Goal: Information Seeking & Learning: Understand process/instructions

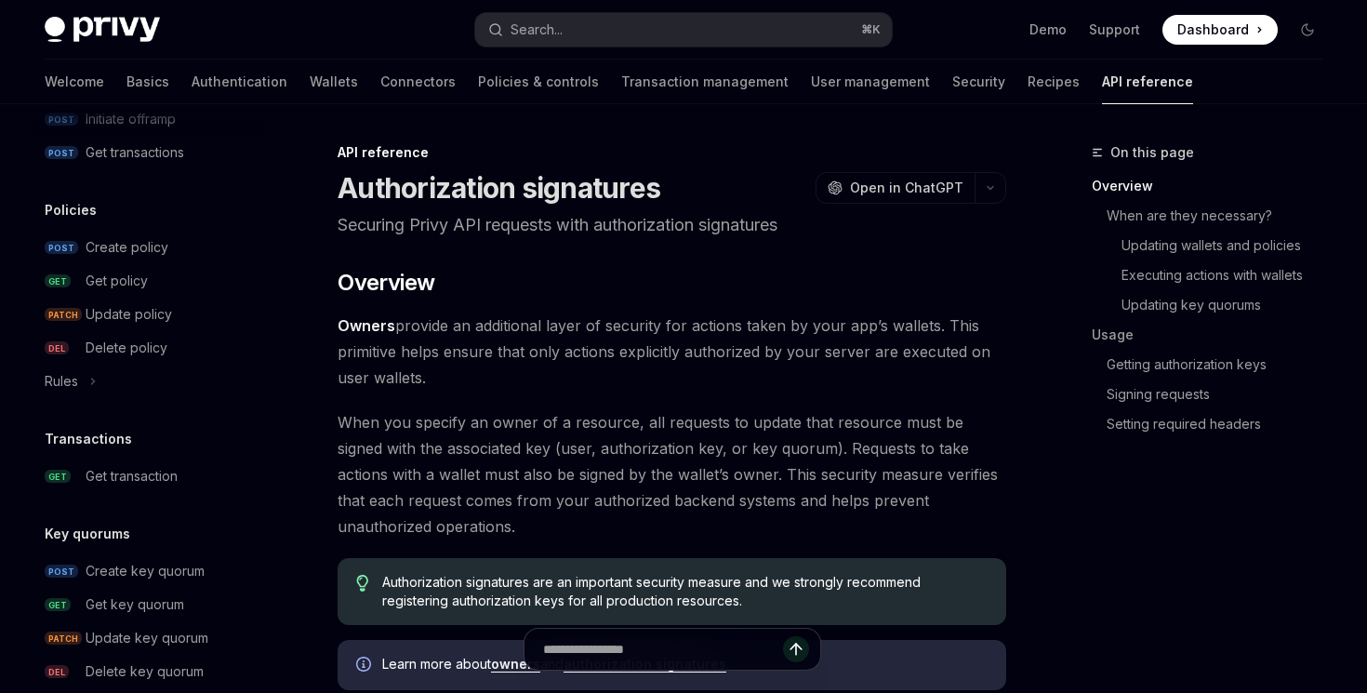
scroll to position [1005, 0]
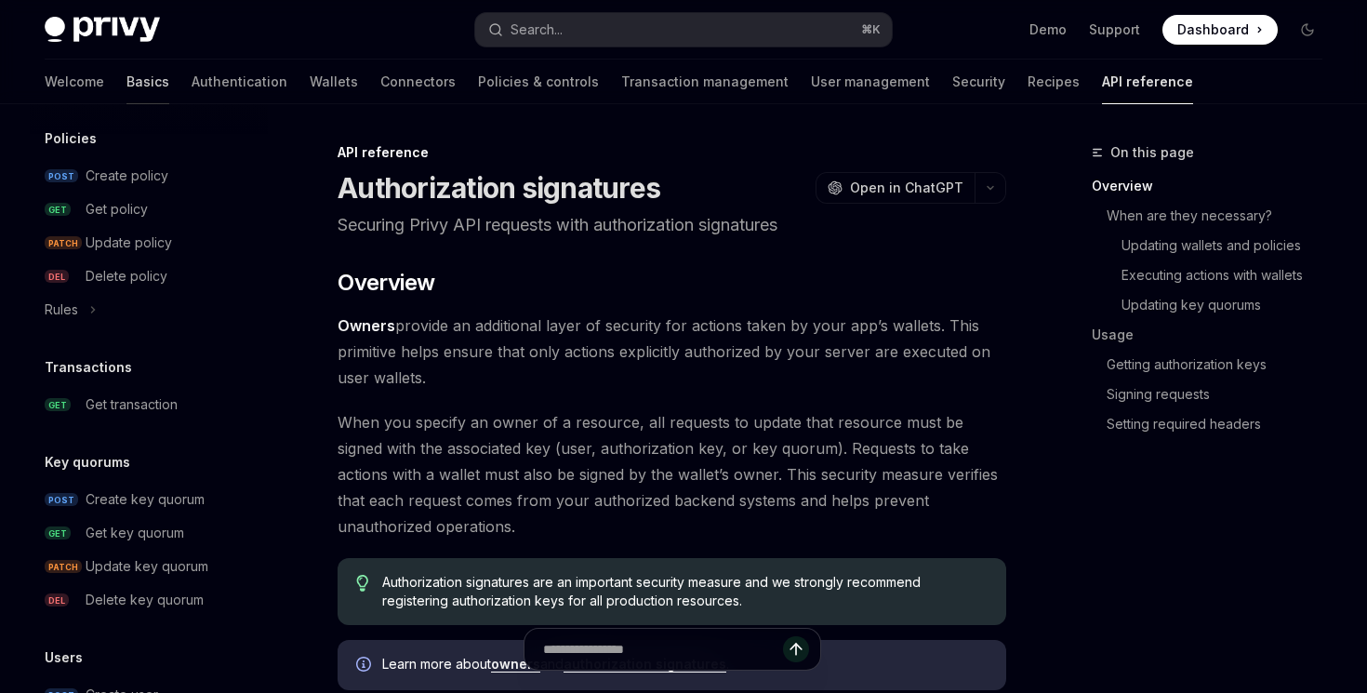
click at [126, 86] on link "Basics" at bounding box center [147, 82] width 43 height 45
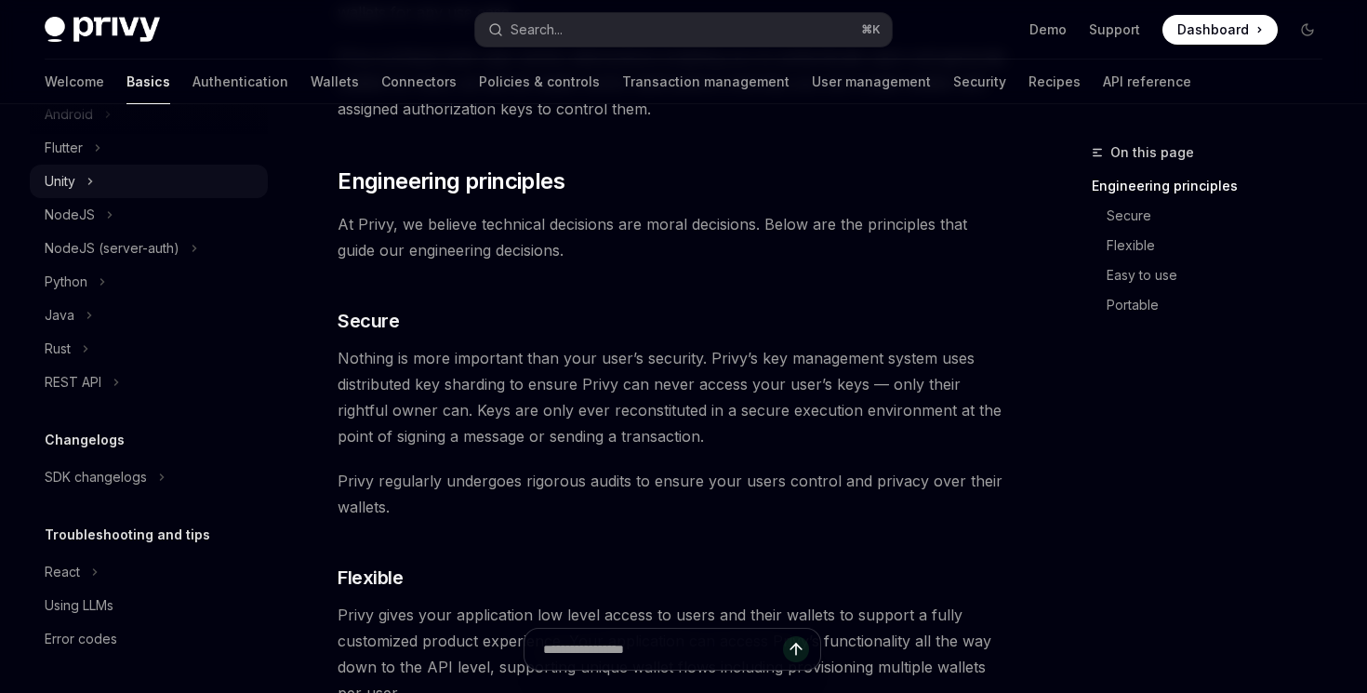
scroll to position [597, 0]
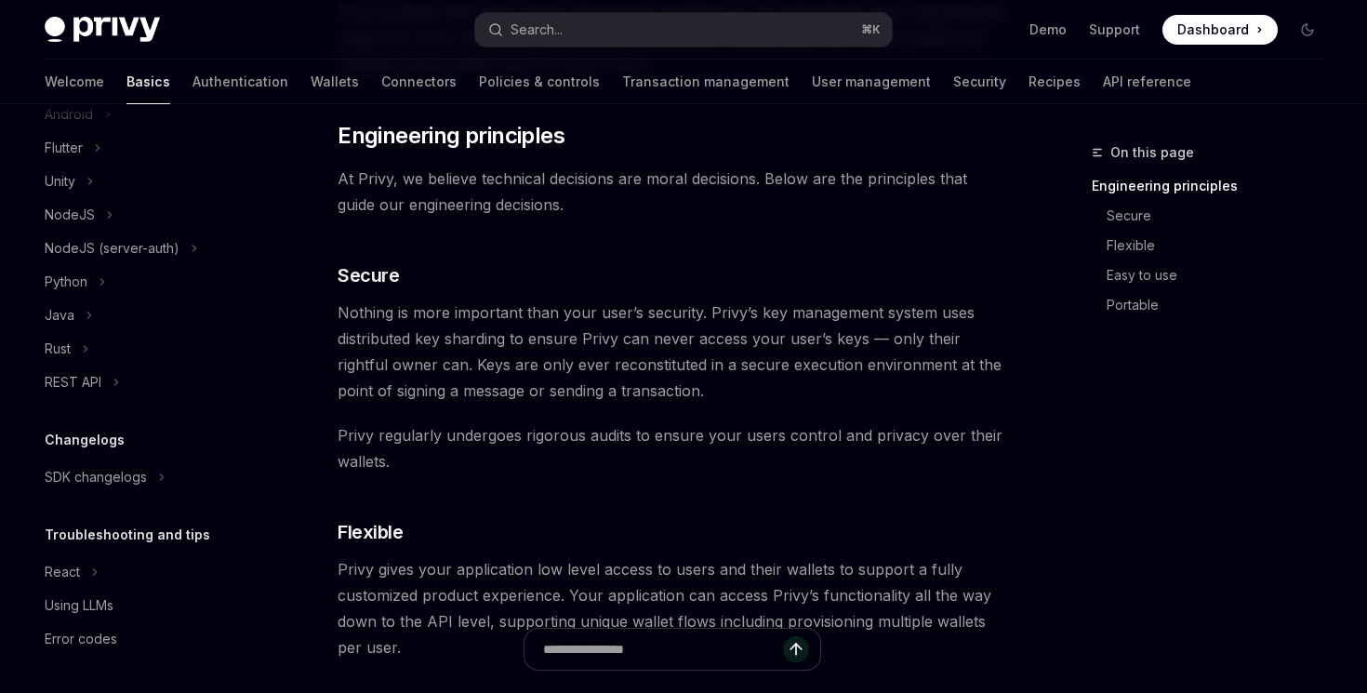
click at [204, 75] on div "Welcome Basics Authentication Wallets Connectors Policies & controls Transactio…" at bounding box center [618, 82] width 1147 height 45
click at [193, 82] on link "Authentication" at bounding box center [241, 82] width 96 height 45
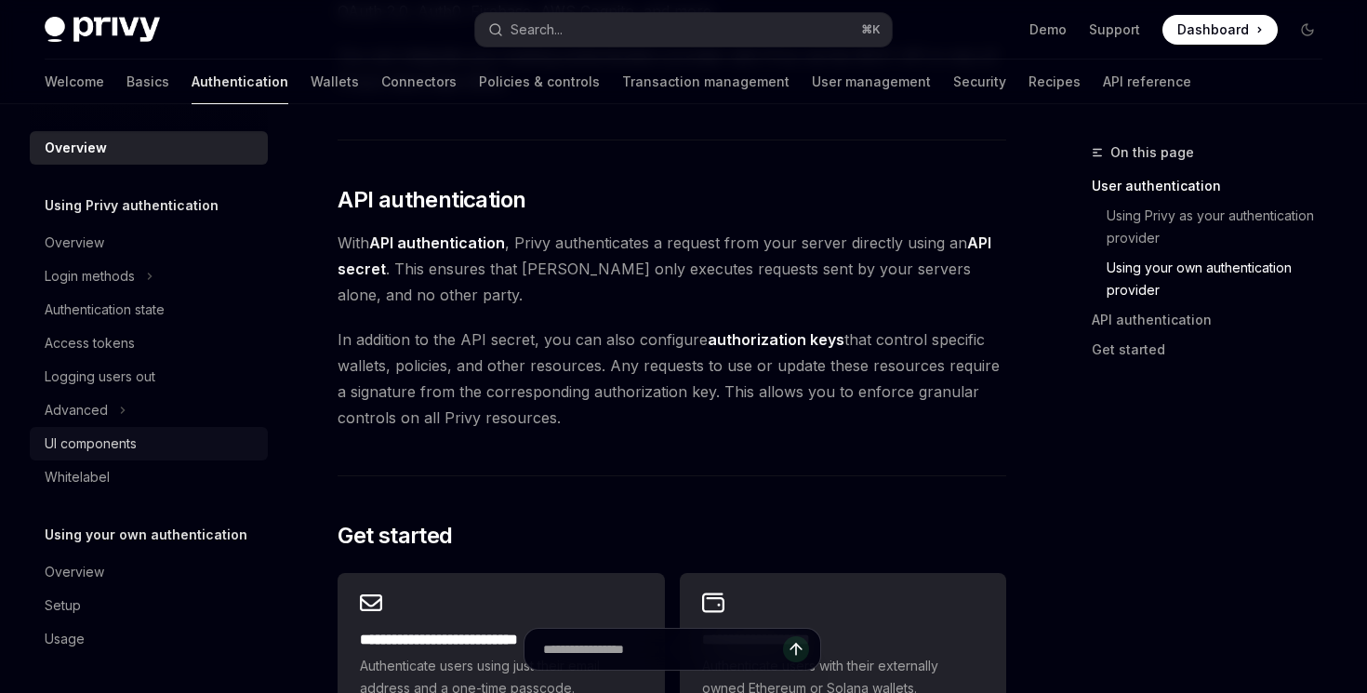
scroll to position [1218, 0]
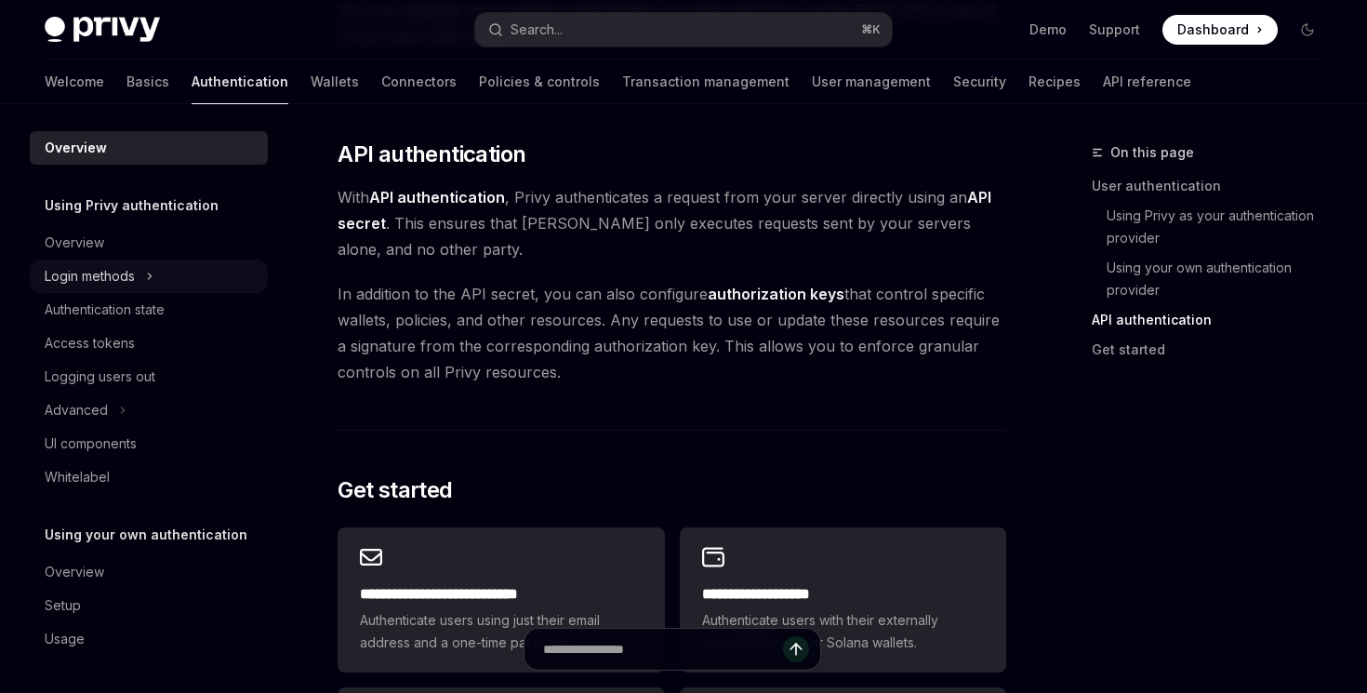
click at [146, 268] on icon "Toggle Login methods section" at bounding box center [149, 276] width 7 height 22
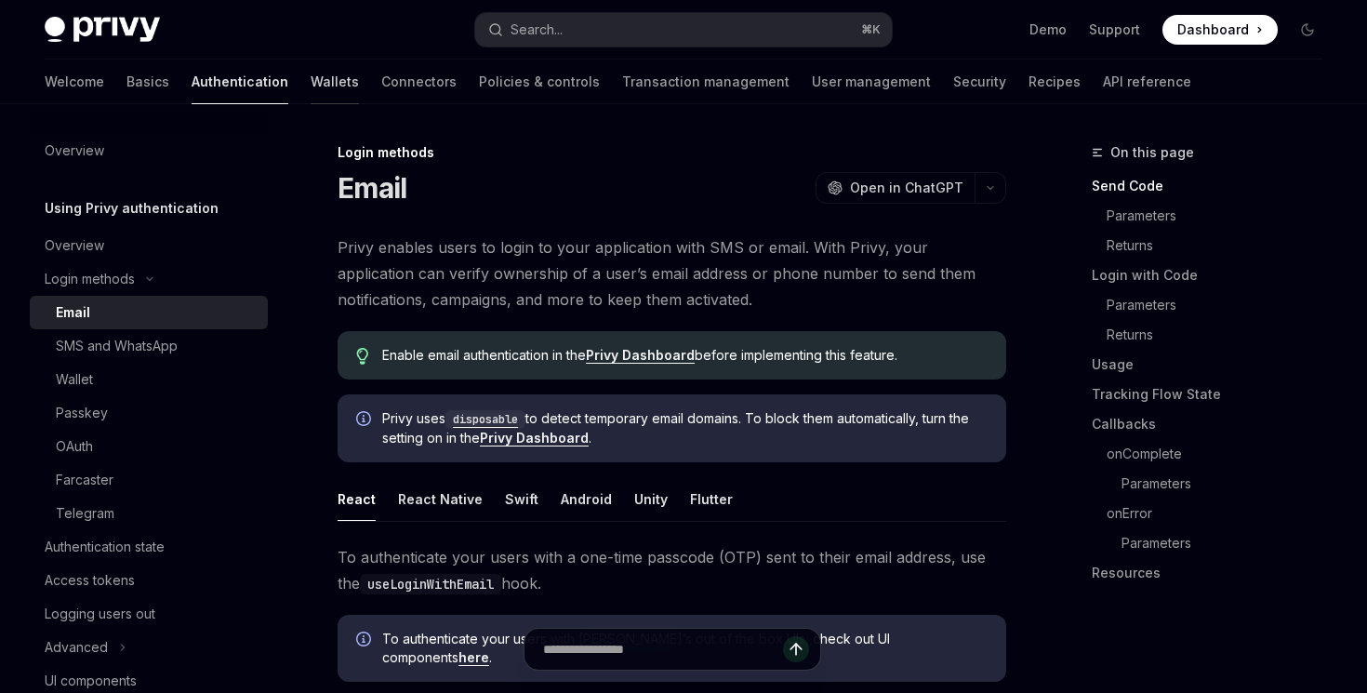
click at [311, 88] on link "Wallets" at bounding box center [335, 82] width 48 height 45
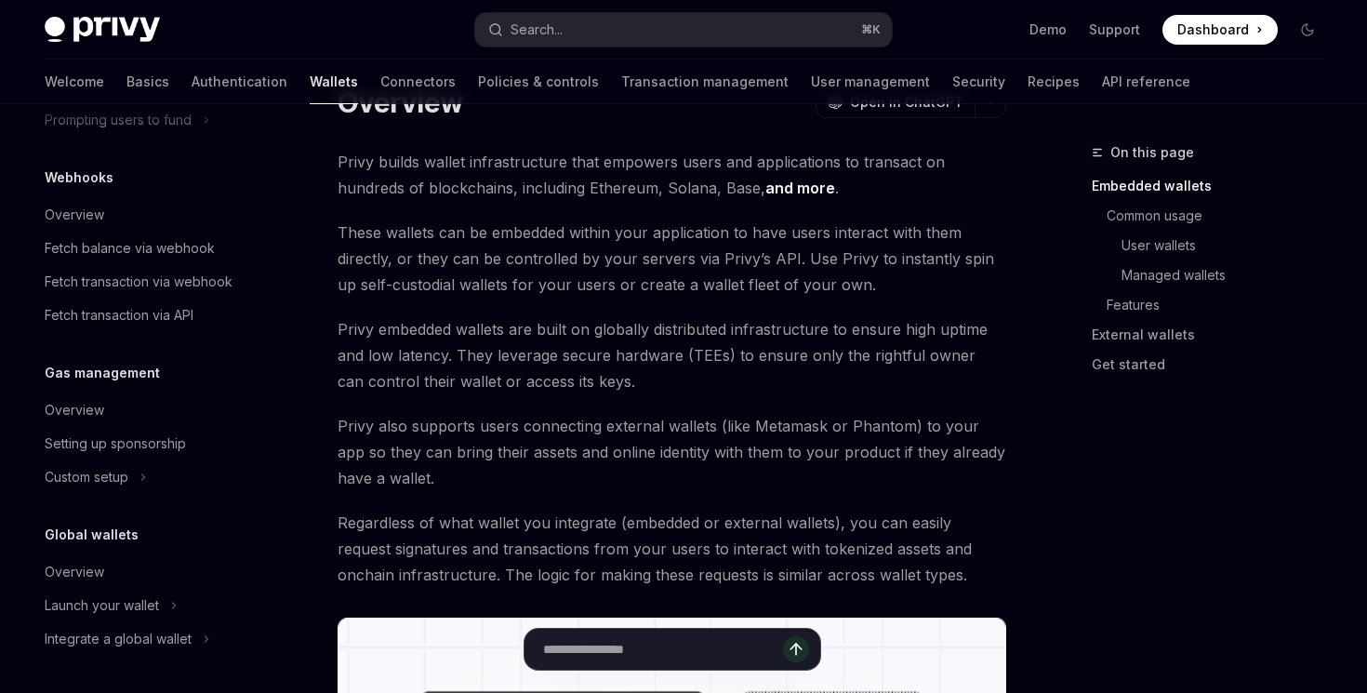
scroll to position [206, 0]
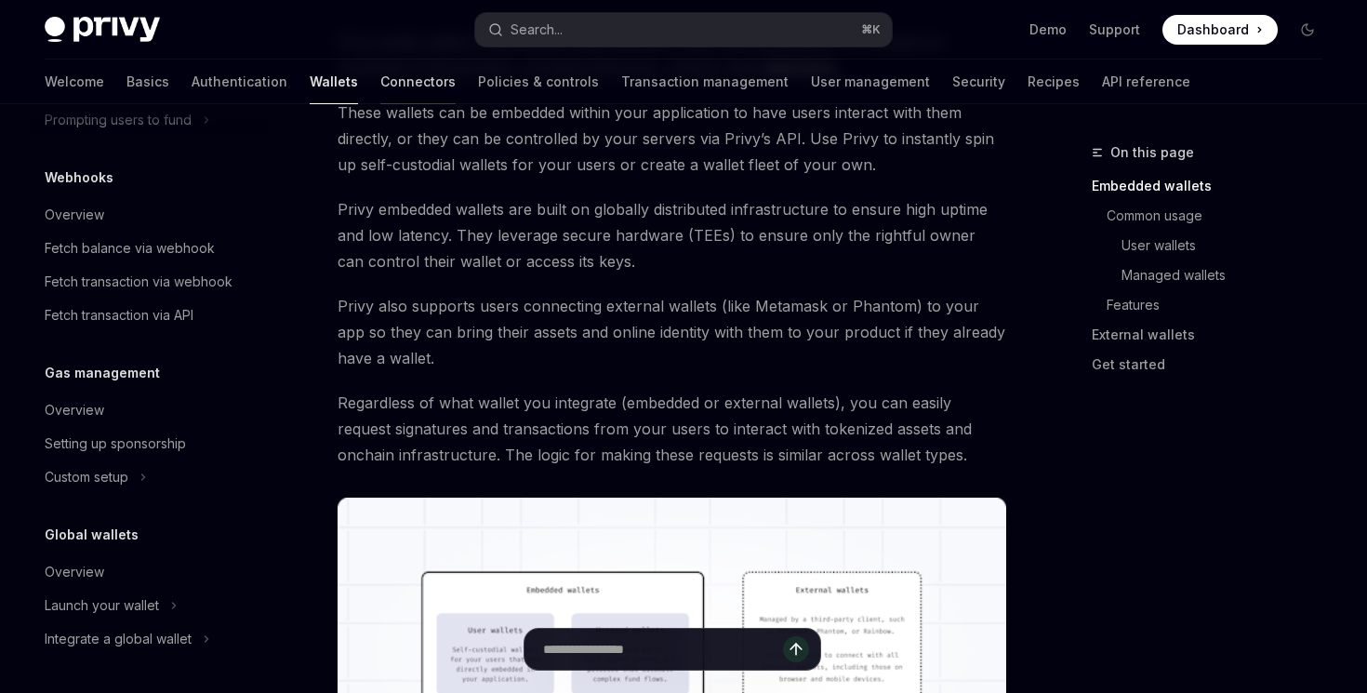
click at [380, 68] on link "Connectors" at bounding box center [417, 82] width 75 height 45
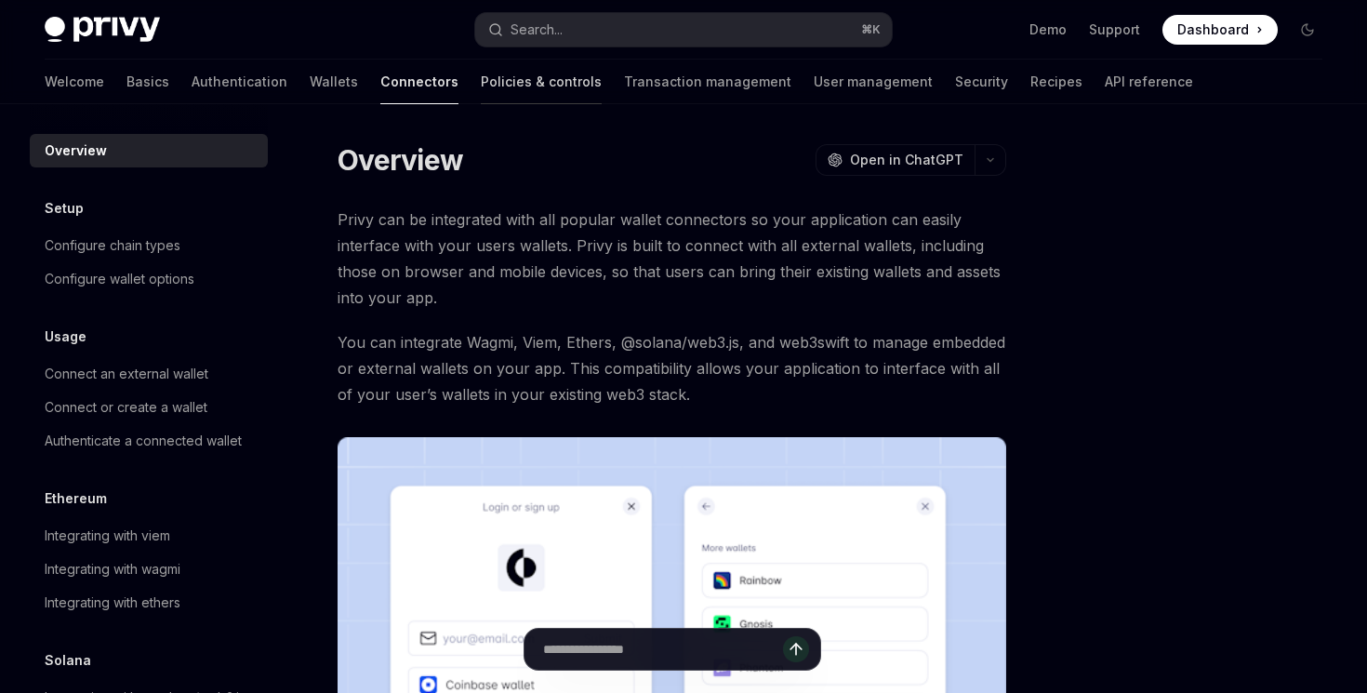
click at [481, 94] on link "Policies & controls" at bounding box center [541, 82] width 121 height 45
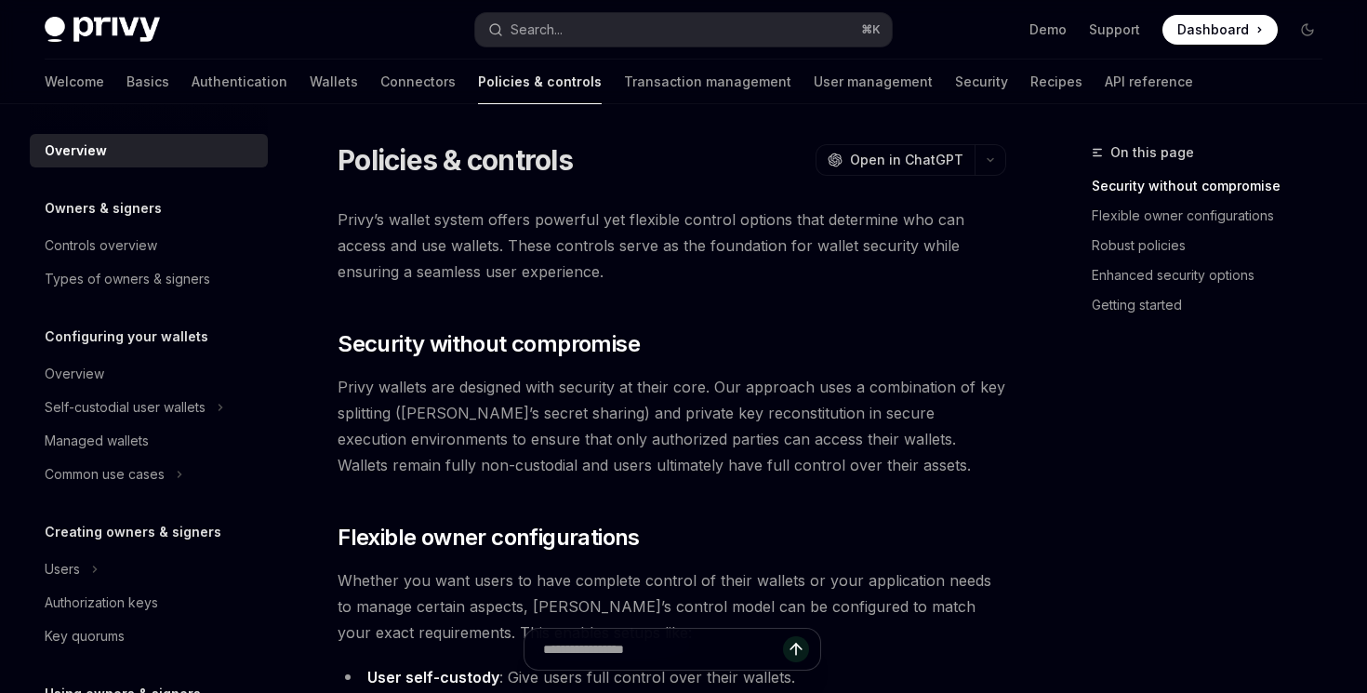
click at [369, 87] on div "Welcome Basics Authentication Wallets Connectors Policies & controls Transactio…" at bounding box center [619, 82] width 1149 height 45
click at [380, 84] on link "Connectors" at bounding box center [417, 82] width 75 height 45
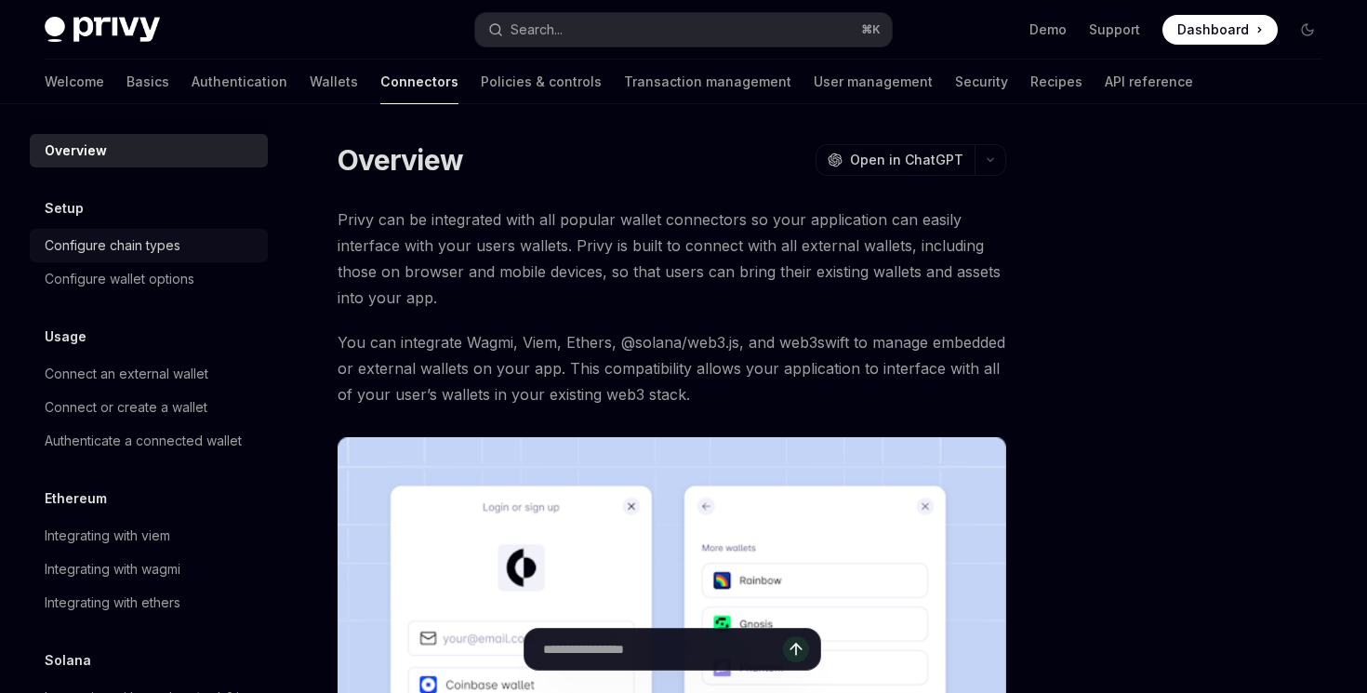
click at [129, 251] on div "Configure chain types" at bounding box center [113, 245] width 136 height 22
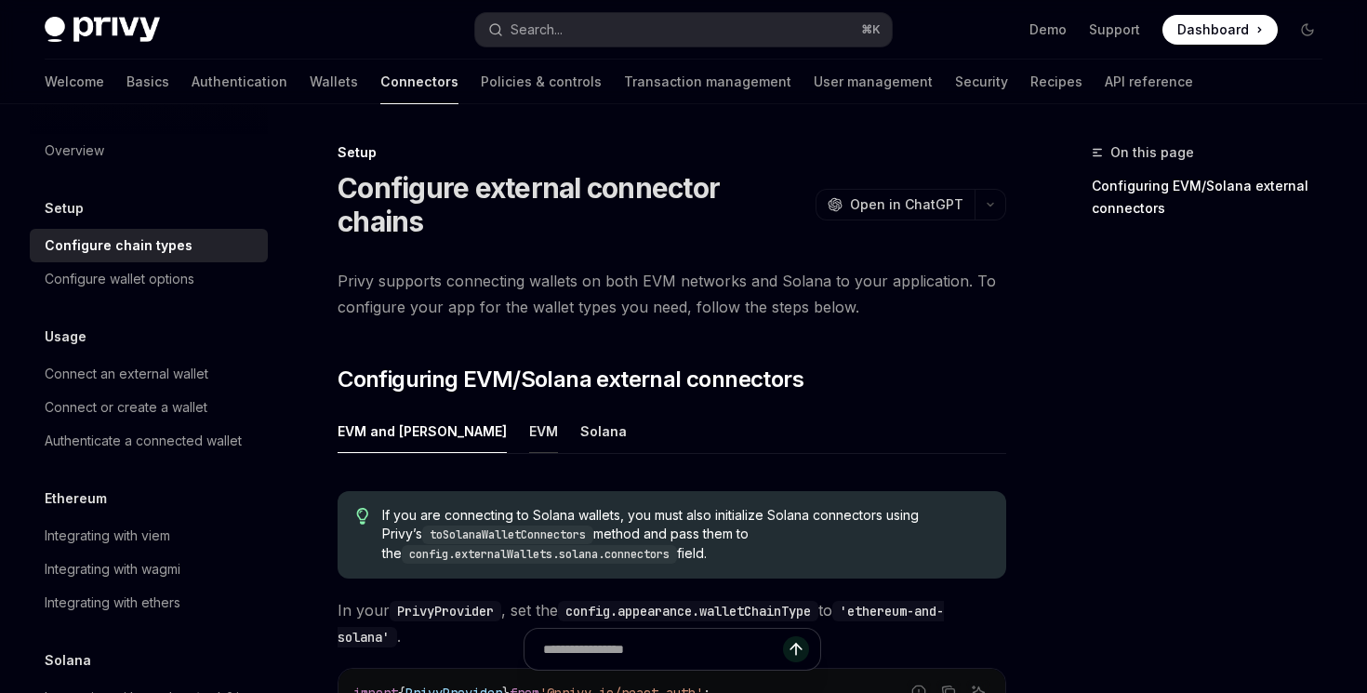
click at [529, 409] on div "EVM" at bounding box center [543, 431] width 29 height 44
type textarea "*"
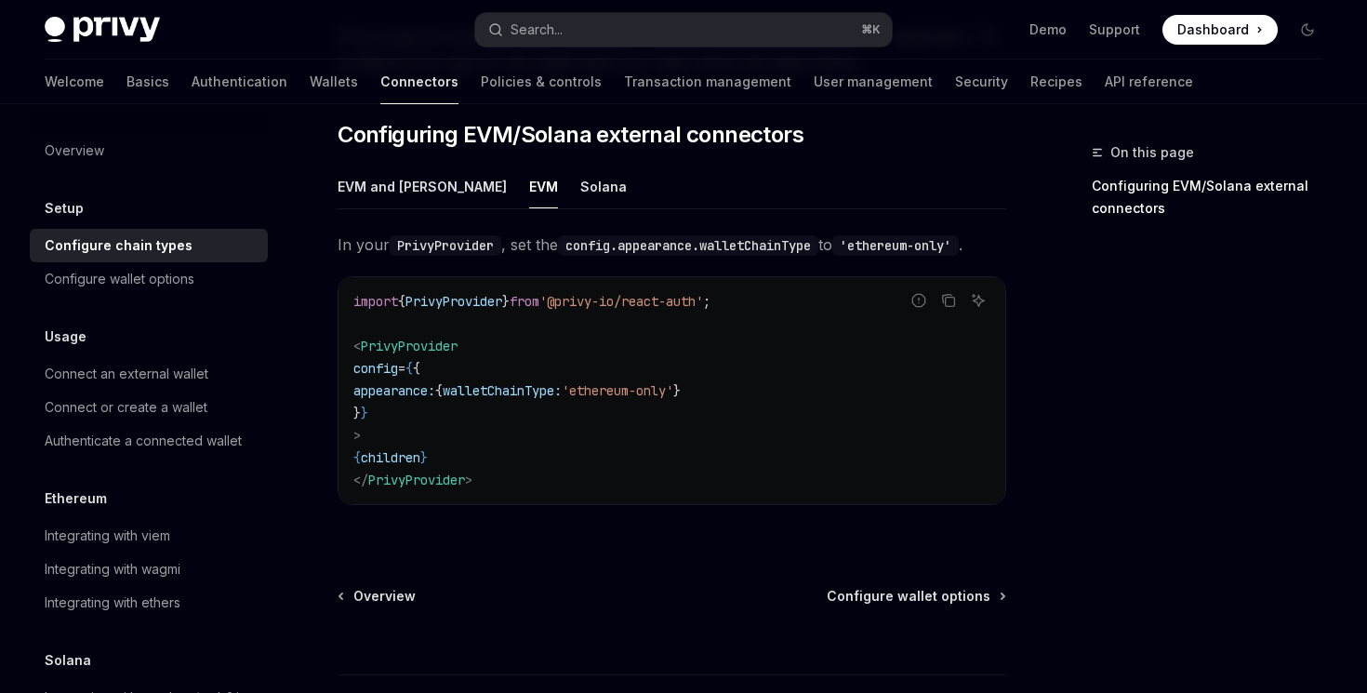
scroll to position [191, 0]
